Goal: Information Seeking & Learning: Find specific fact

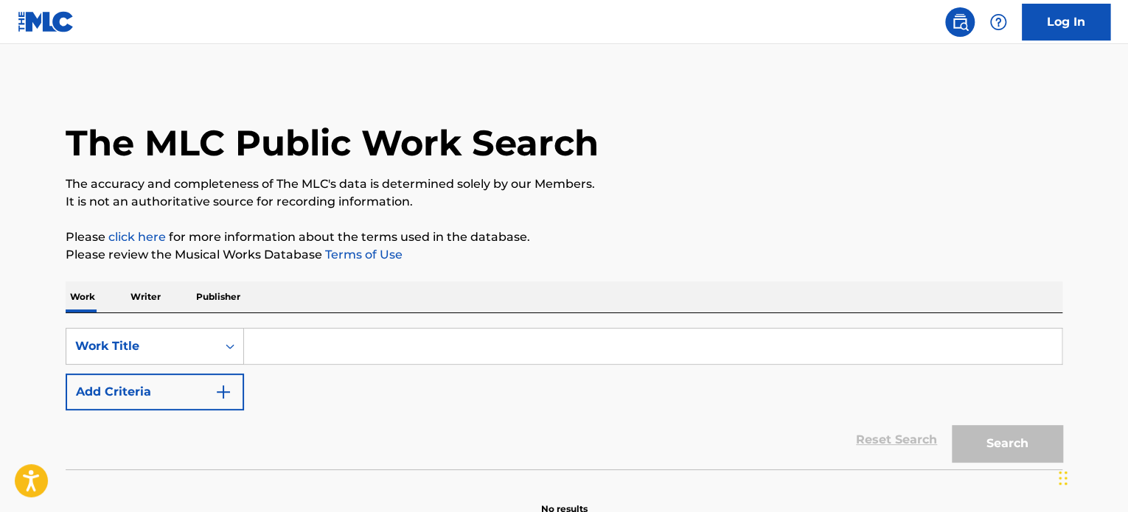
click at [428, 356] on input "Search Form" at bounding box center [653, 346] width 818 height 35
paste input "REST IN PEACE"
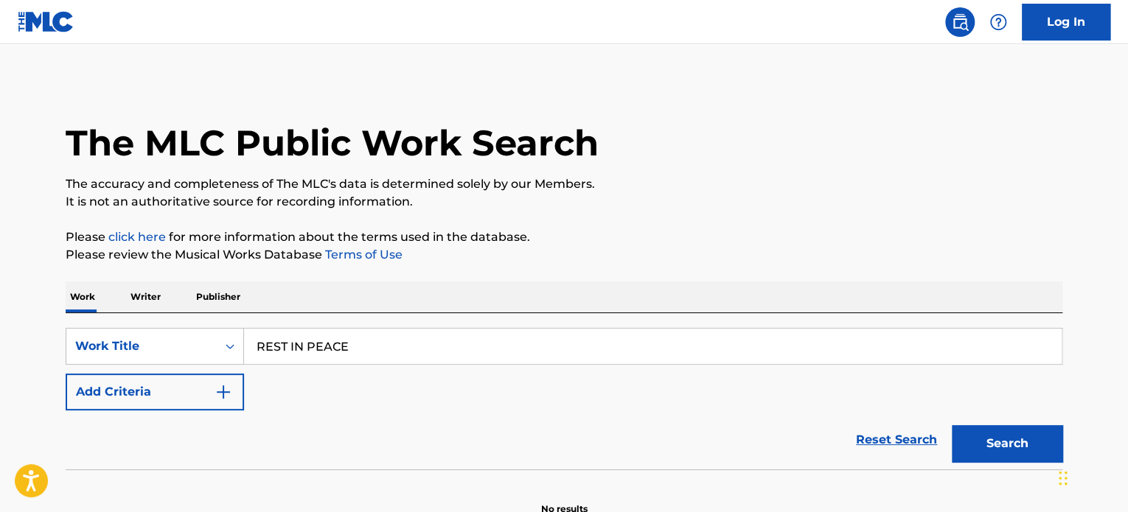
type input "REST IN PEACE"
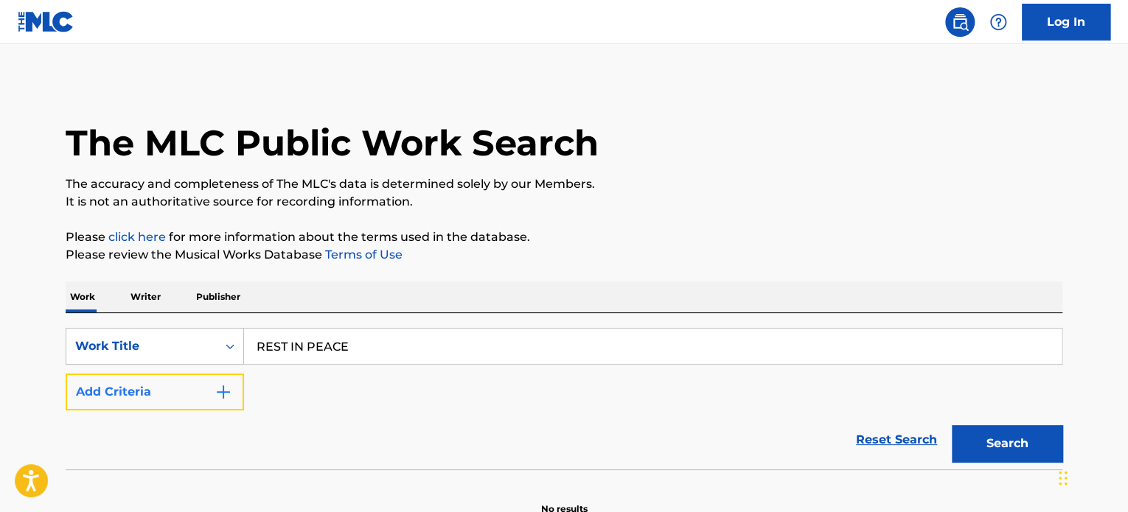
click at [212, 391] on button "Add Criteria" at bounding box center [155, 392] width 178 height 37
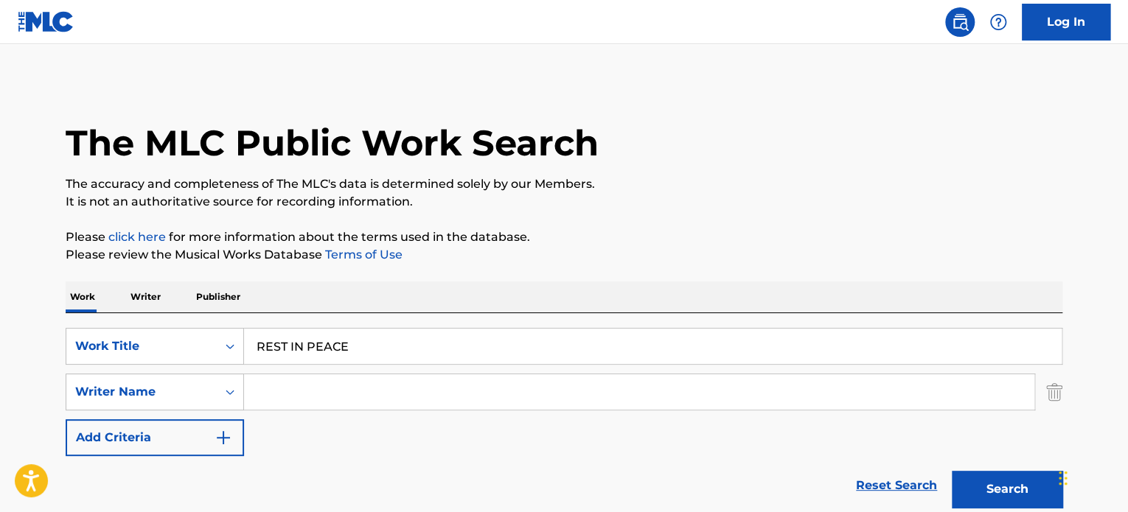
click at [299, 396] on input "Search Form" at bounding box center [639, 392] width 790 height 35
paste input "[PERSON_NAME]"
type input "[PERSON_NAME]"
click at [1009, 493] on button "Search" at bounding box center [1007, 489] width 111 height 37
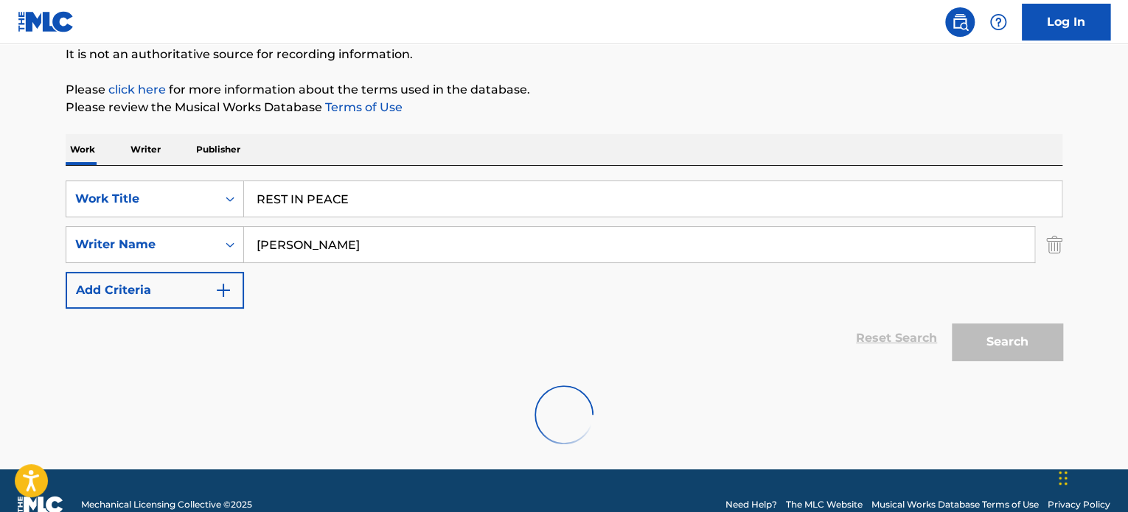
scroll to position [175, 0]
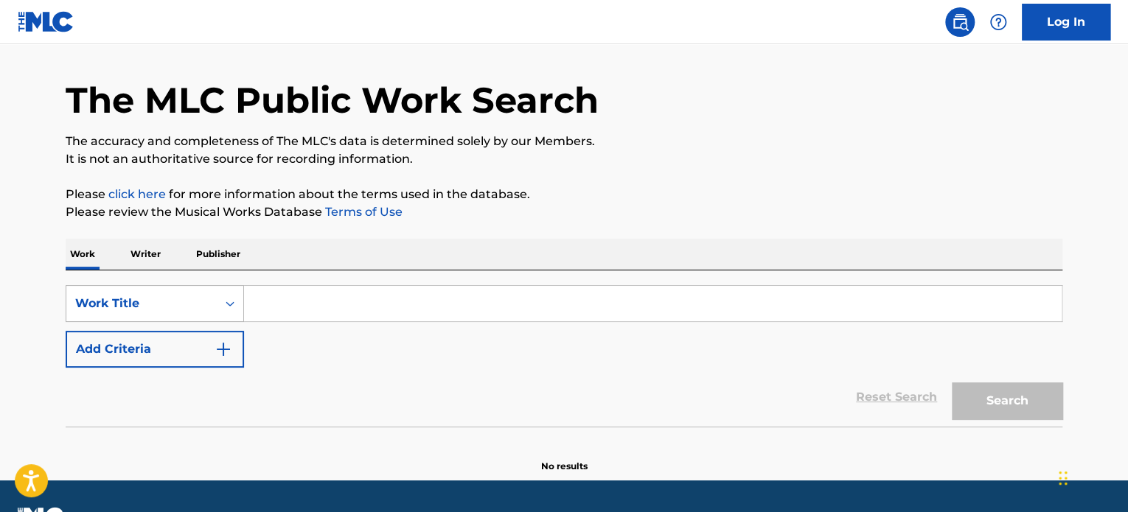
scroll to position [81, 0]
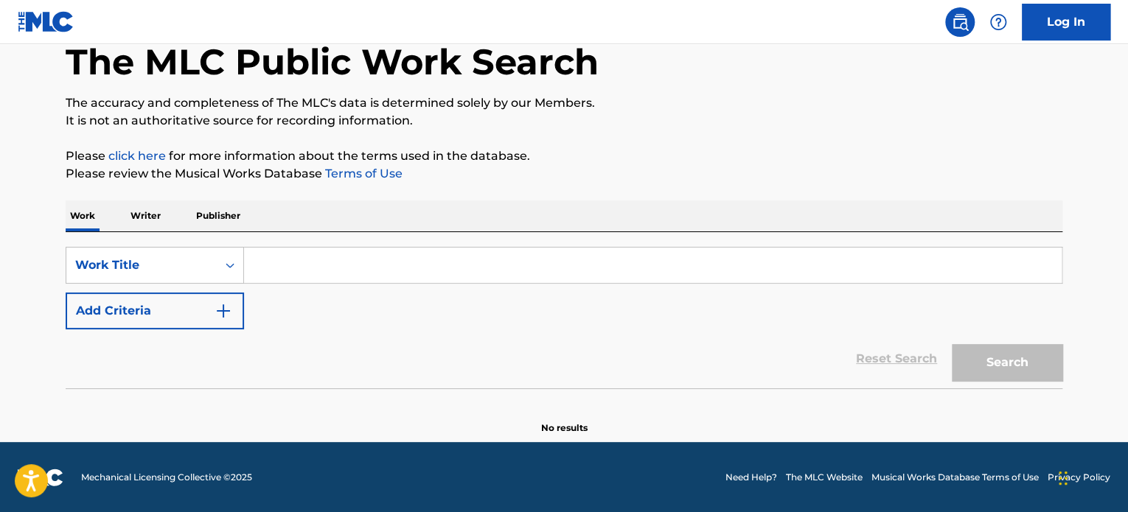
click at [375, 266] on input "Search Form" at bounding box center [653, 265] width 818 height 35
paste input "REST IN PEACE"
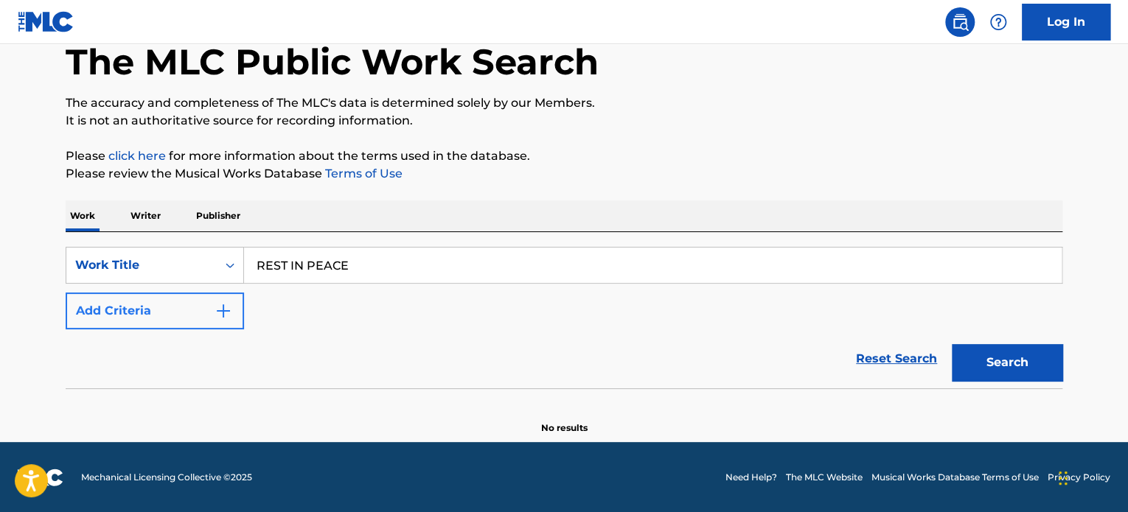
type input "REST IN PEACE"
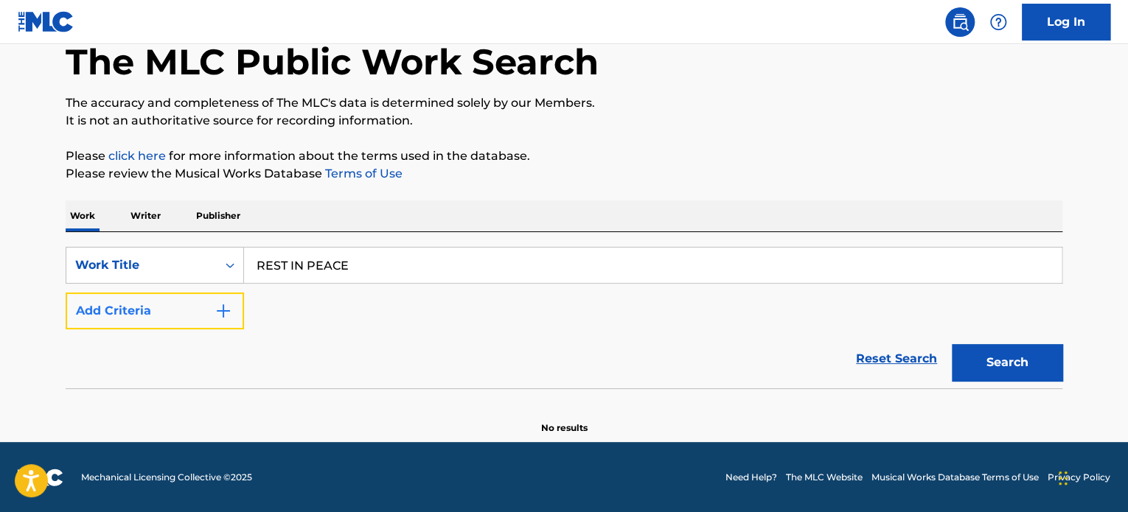
click at [178, 309] on button "Add Criteria" at bounding box center [155, 311] width 178 height 37
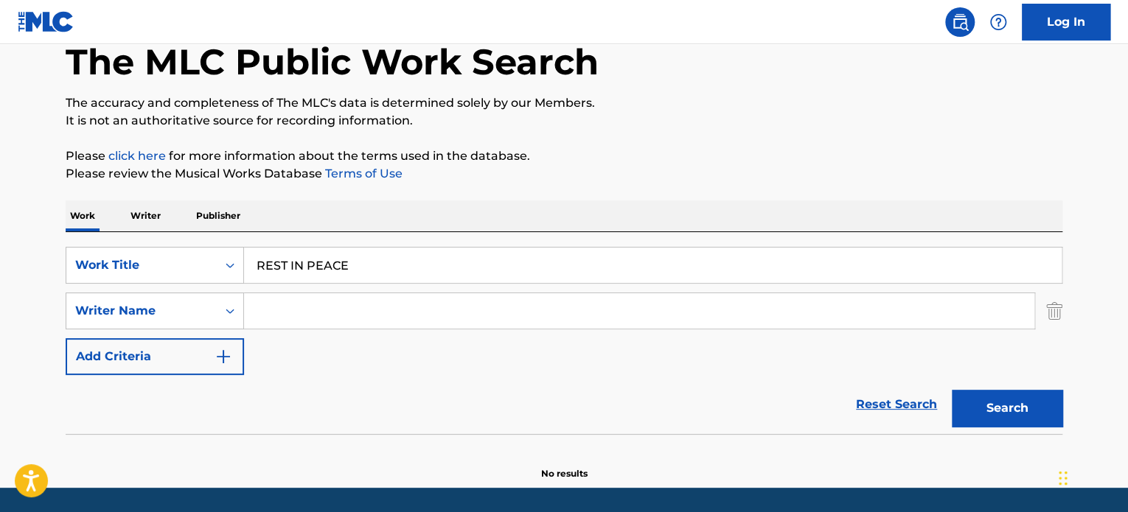
click at [271, 305] on input "Search Form" at bounding box center [639, 310] width 790 height 35
paste input "[PERSON_NAME]"
type input "[PERSON_NAME]"
click at [1012, 415] on button "Search" at bounding box center [1007, 408] width 111 height 37
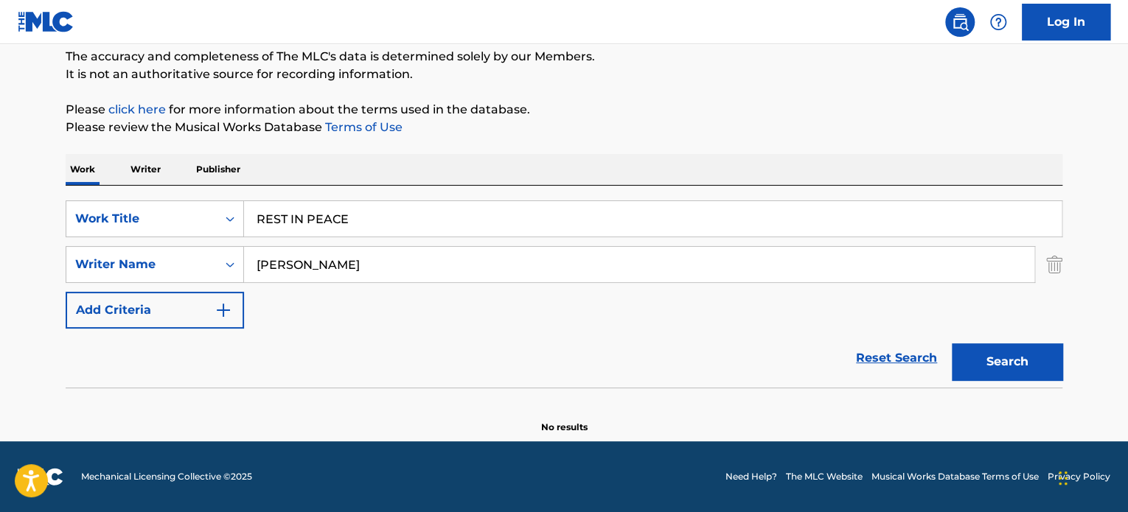
scroll to position [127, 0]
